Goal: Transaction & Acquisition: Download file/media

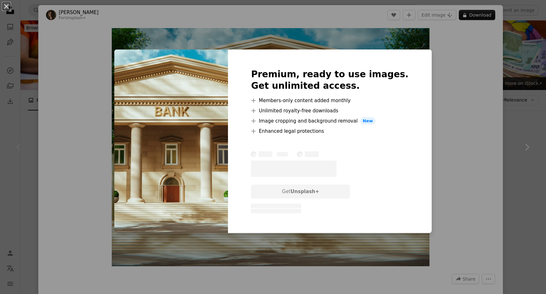
scroll to position [123, 0]
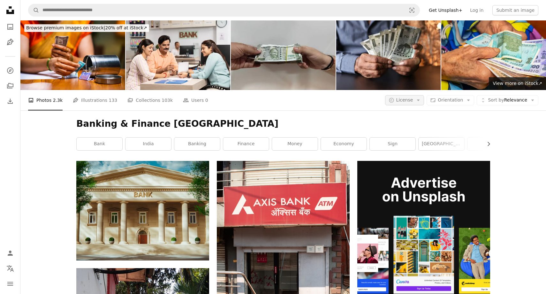
click at [417, 101] on button "A copyright icon © License Arrow down" at bounding box center [404, 100] width 39 height 10
click at [412, 150] on span "Free" at bounding box center [421, 151] width 39 height 6
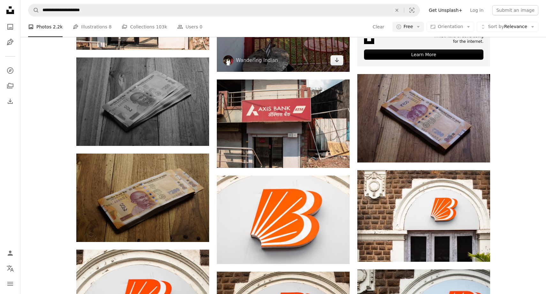
scroll to position [267, 0]
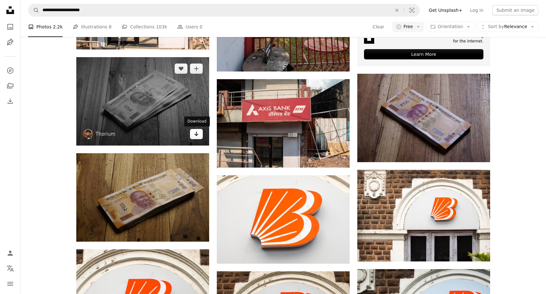
click at [195, 135] on icon "Arrow pointing down" at bounding box center [196, 134] width 5 height 8
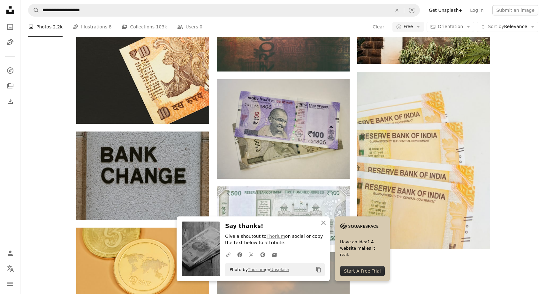
scroll to position [683, 0]
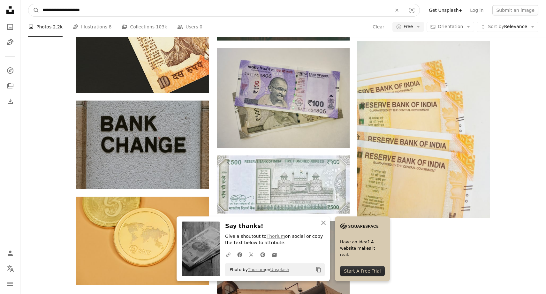
click at [251, 7] on input "**********" at bounding box center [214, 10] width 351 height 12
paste input "Find visuals sitewide"
type input "**********"
click button "A magnifying glass" at bounding box center [33, 10] width 11 height 12
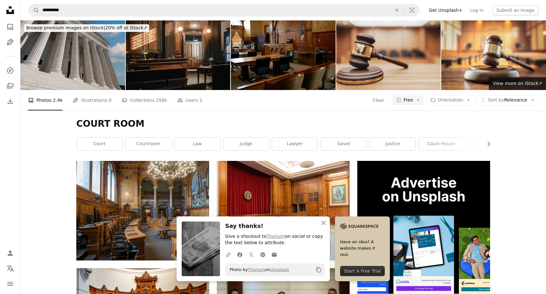
scroll to position [109, 0]
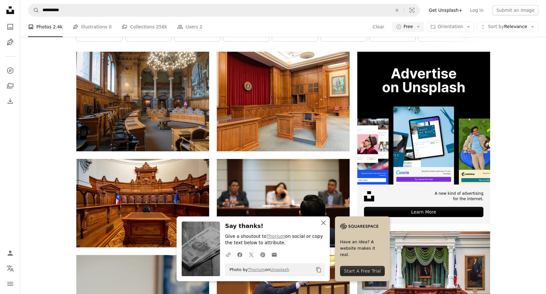
click at [321, 222] on icon "An X shape" at bounding box center [324, 223] width 8 height 8
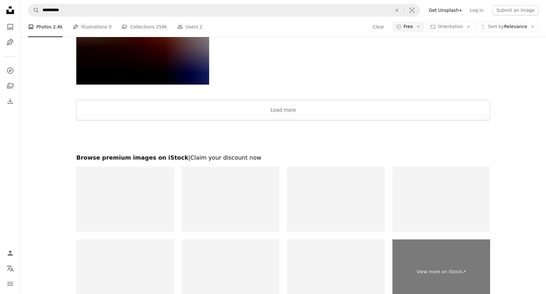
scroll to position [1058, 0]
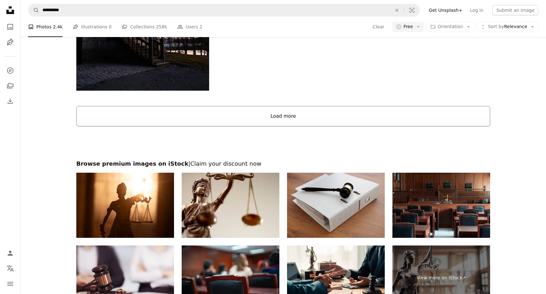
click at [315, 112] on button "Load more" at bounding box center [283, 116] width 414 height 20
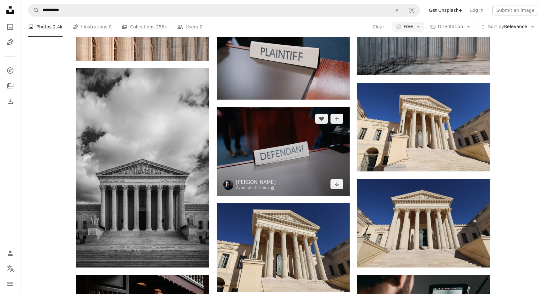
scroll to position [1920, 0]
